Goal: Information Seeking & Learning: Learn about a topic

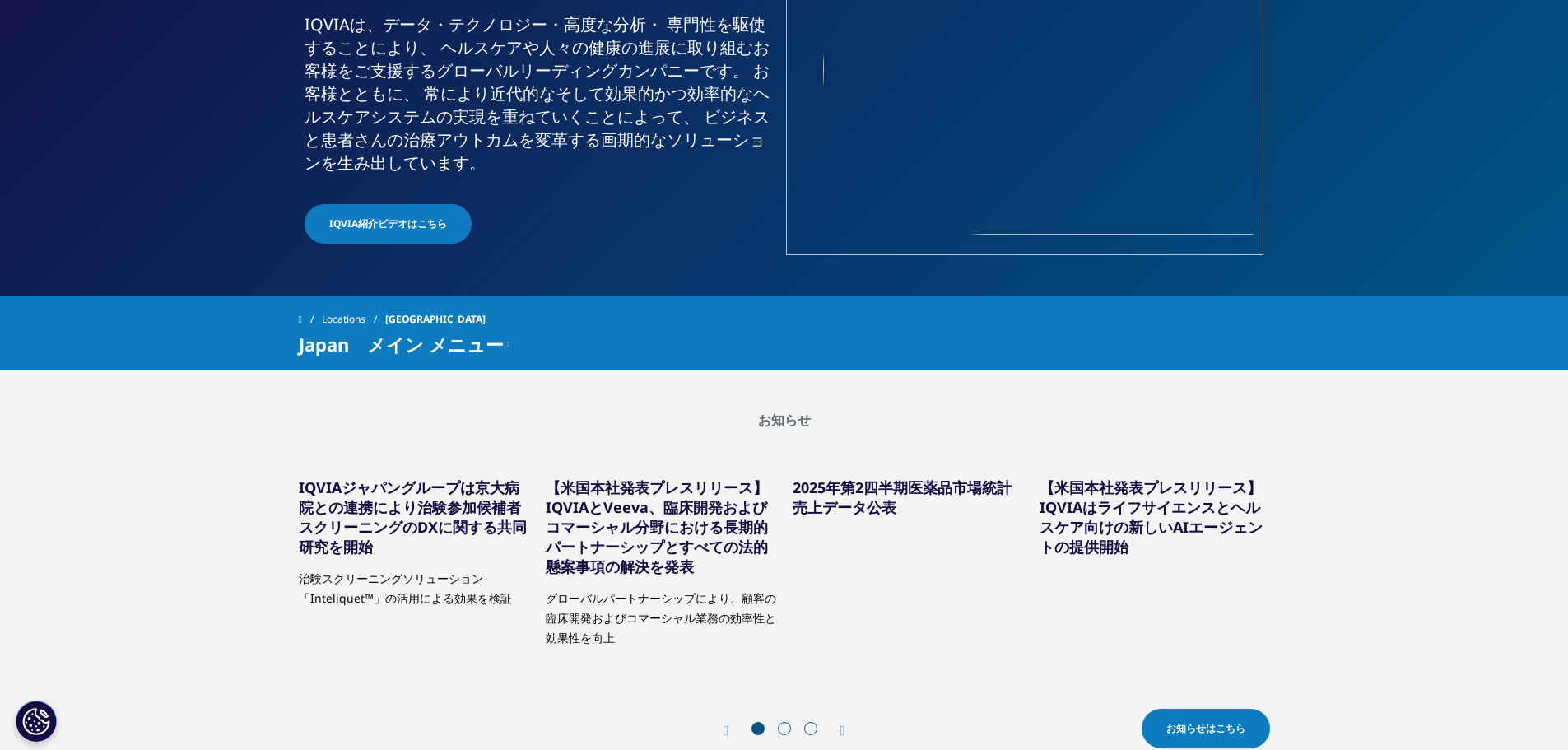
click at [851, 501] on link "2025年第2四半期医薬品市場統計売上データ公表" at bounding box center [902, 497] width 219 height 40
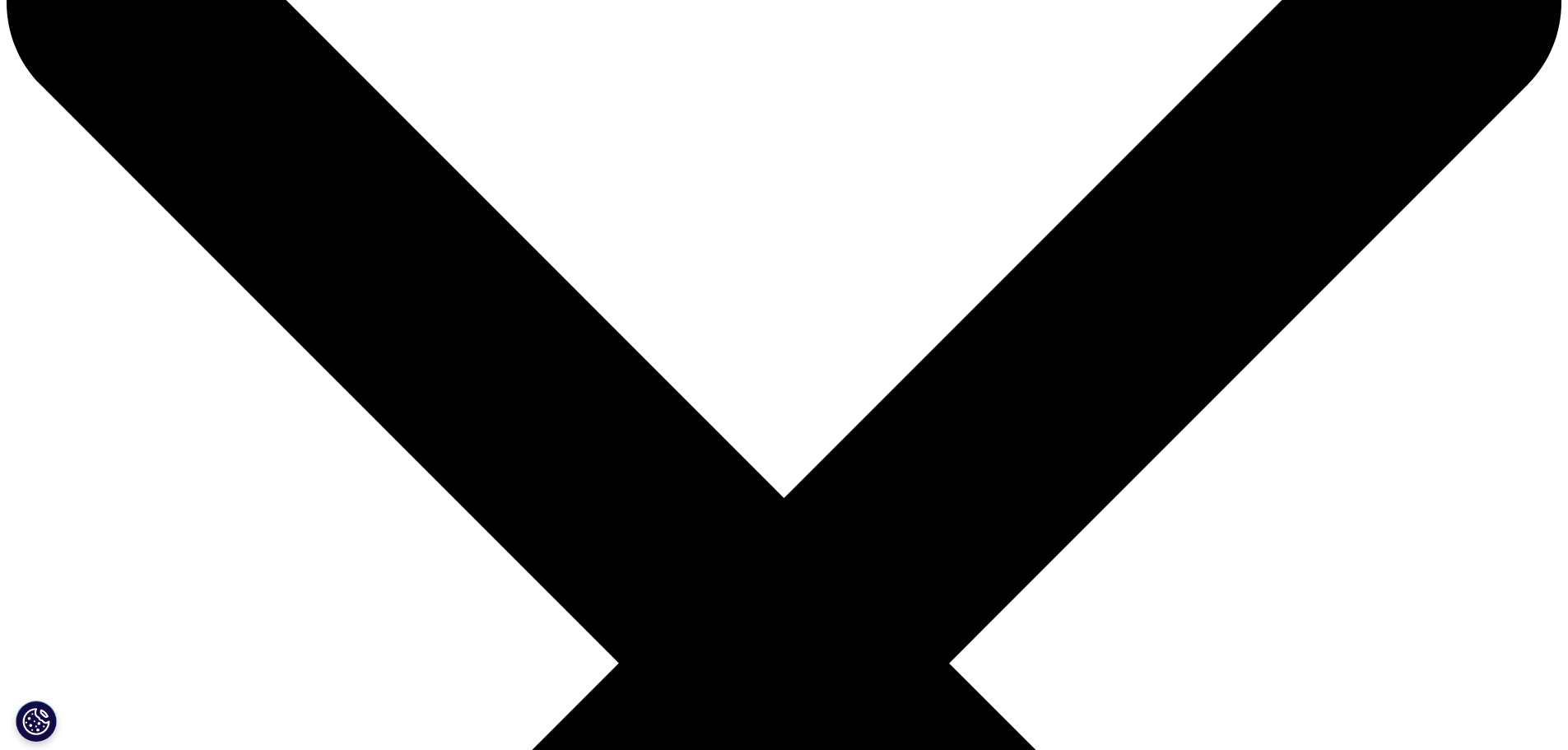
scroll to position [329, 0]
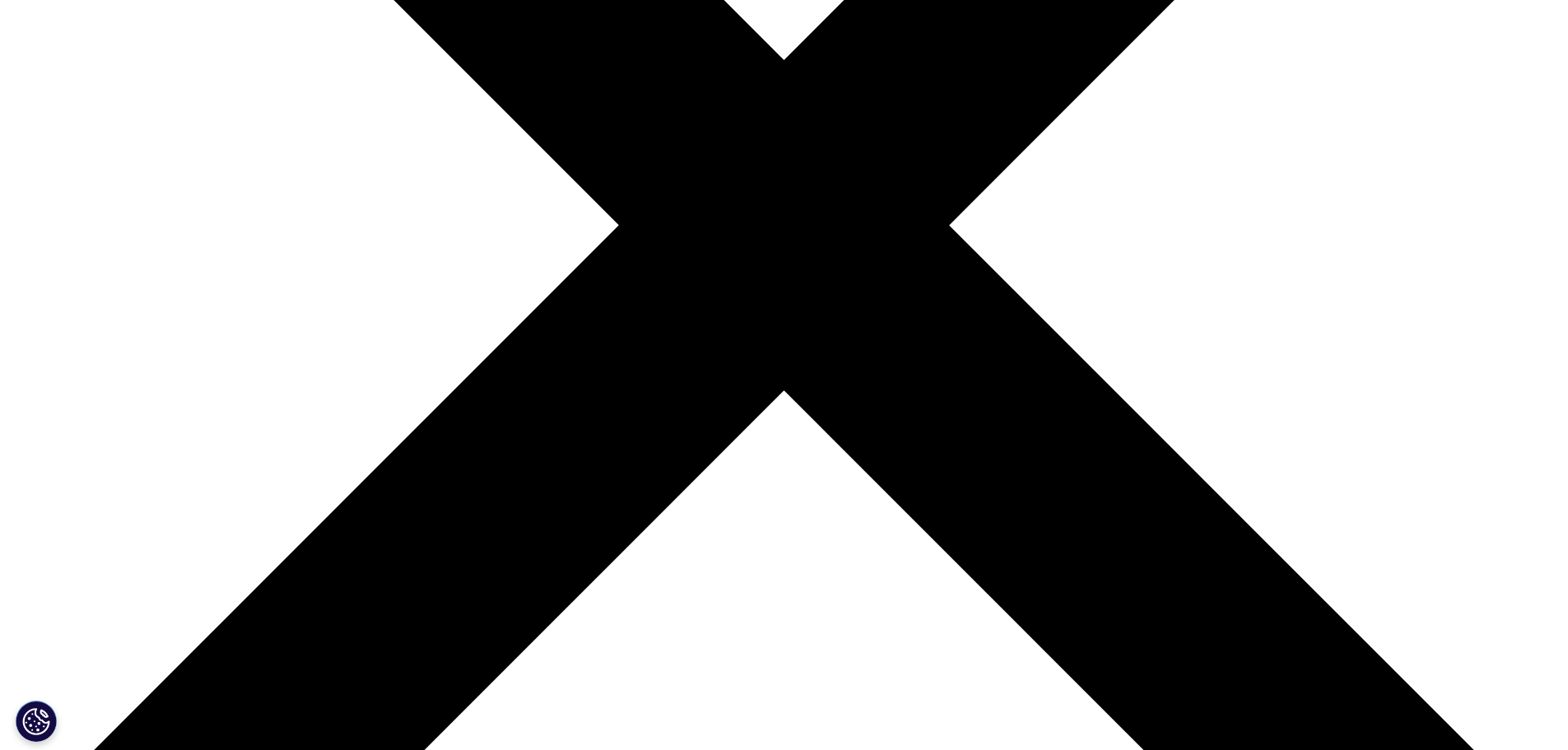
scroll to position [658, 0]
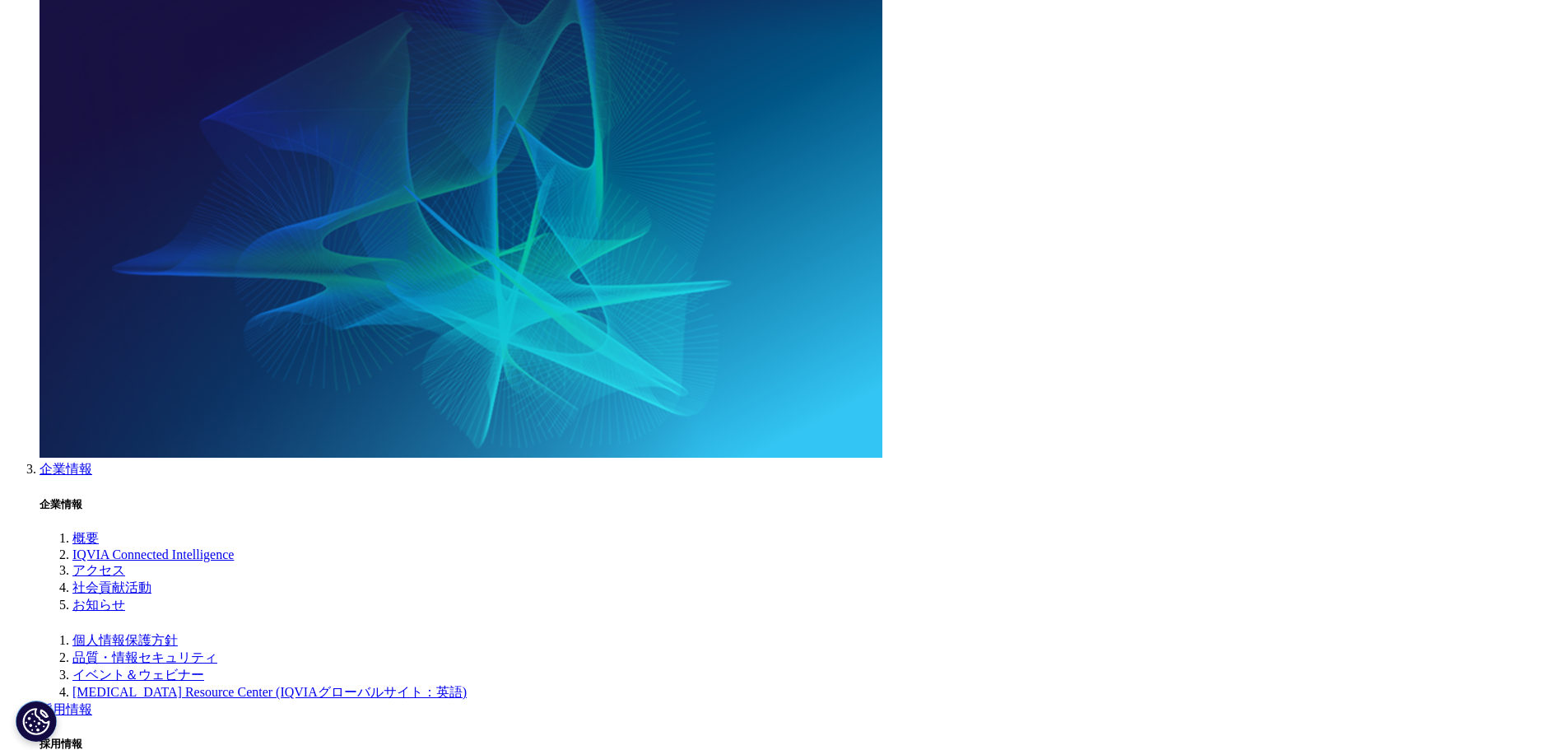
scroll to position [5762, 0]
